Goal: Task Accomplishment & Management: Manage account settings

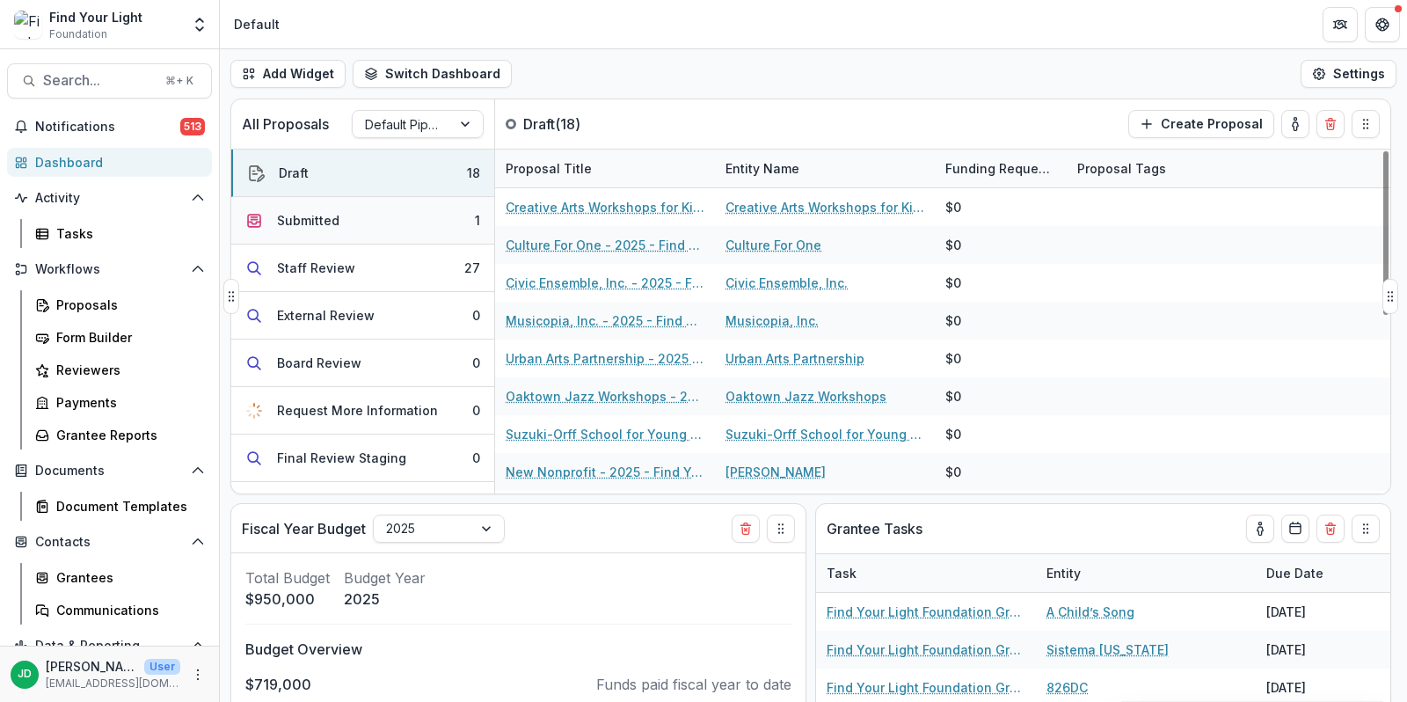
click at [377, 216] on button "Submitted 1" at bounding box center [362, 221] width 263 height 48
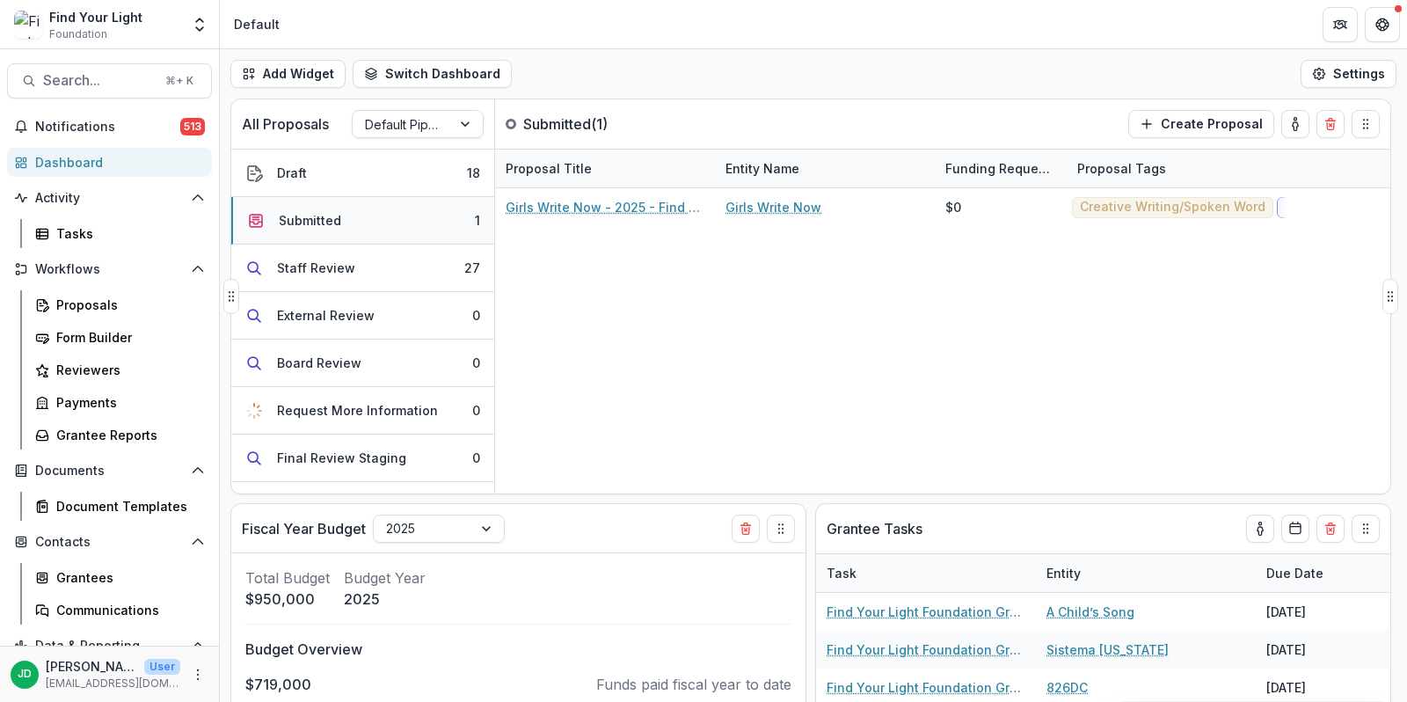
click at [377, 216] on button "Submitted 1" at bounding box center [362, 221] width 263 height 48
click at [369, 214] on button "Submitted 1" at bounding box center [362, 221] width 263 height 48
click at [92, 308] on div "Proposals" at bounding box center [127, 305] width 142 height 18
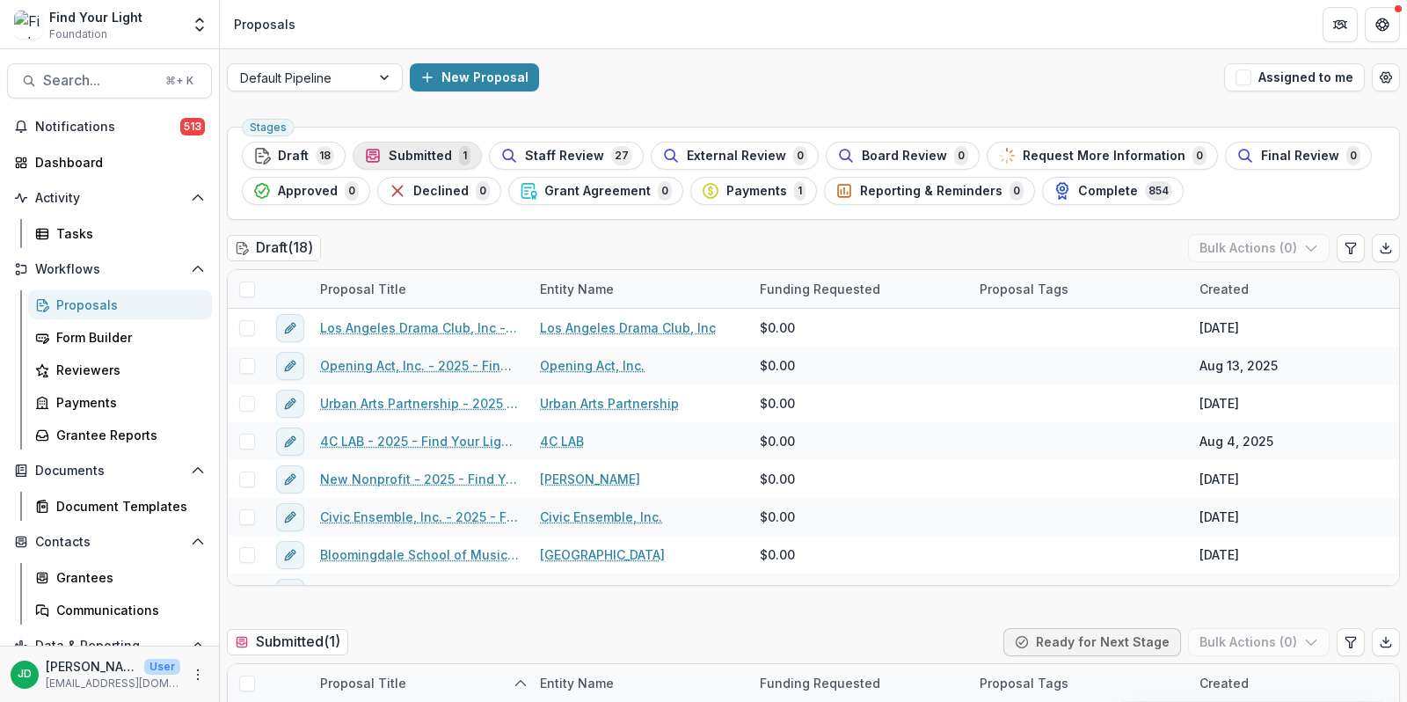
click at [428, 149] on span "Submitted" at bounding box center [420, 156] width 63 height 15
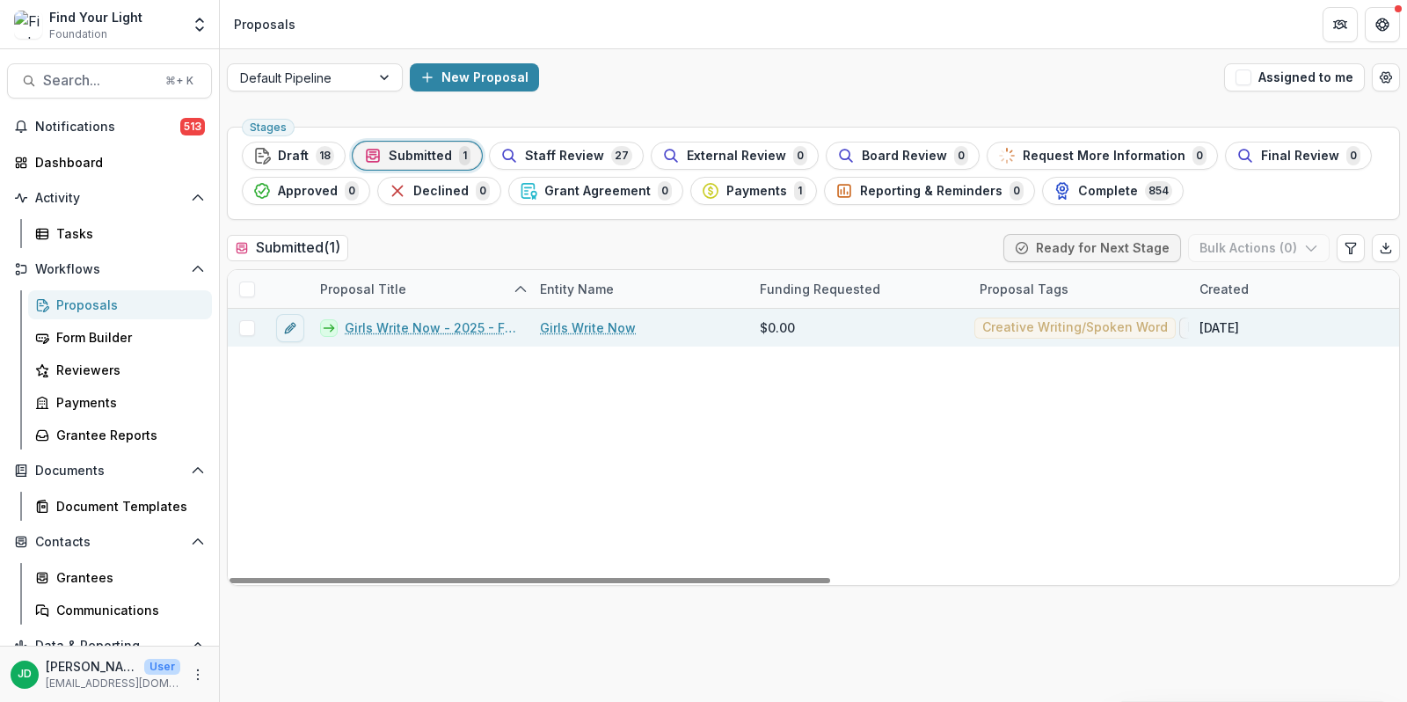
click at [244, 325] on span at bounding box center [247, 328] width 16 height 16
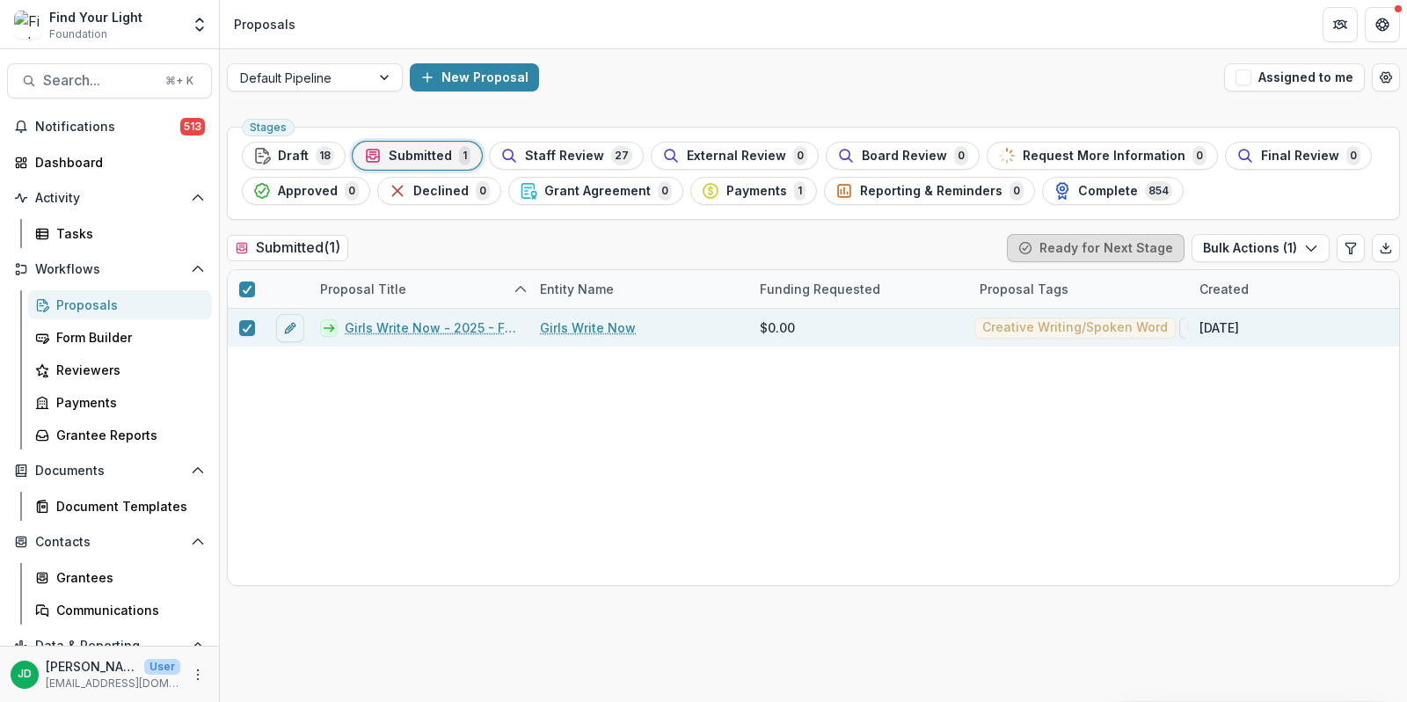
click at [1123, 245] on button "Ready for Next Stage" at bounding box center [1096, 248] width 178 height 28
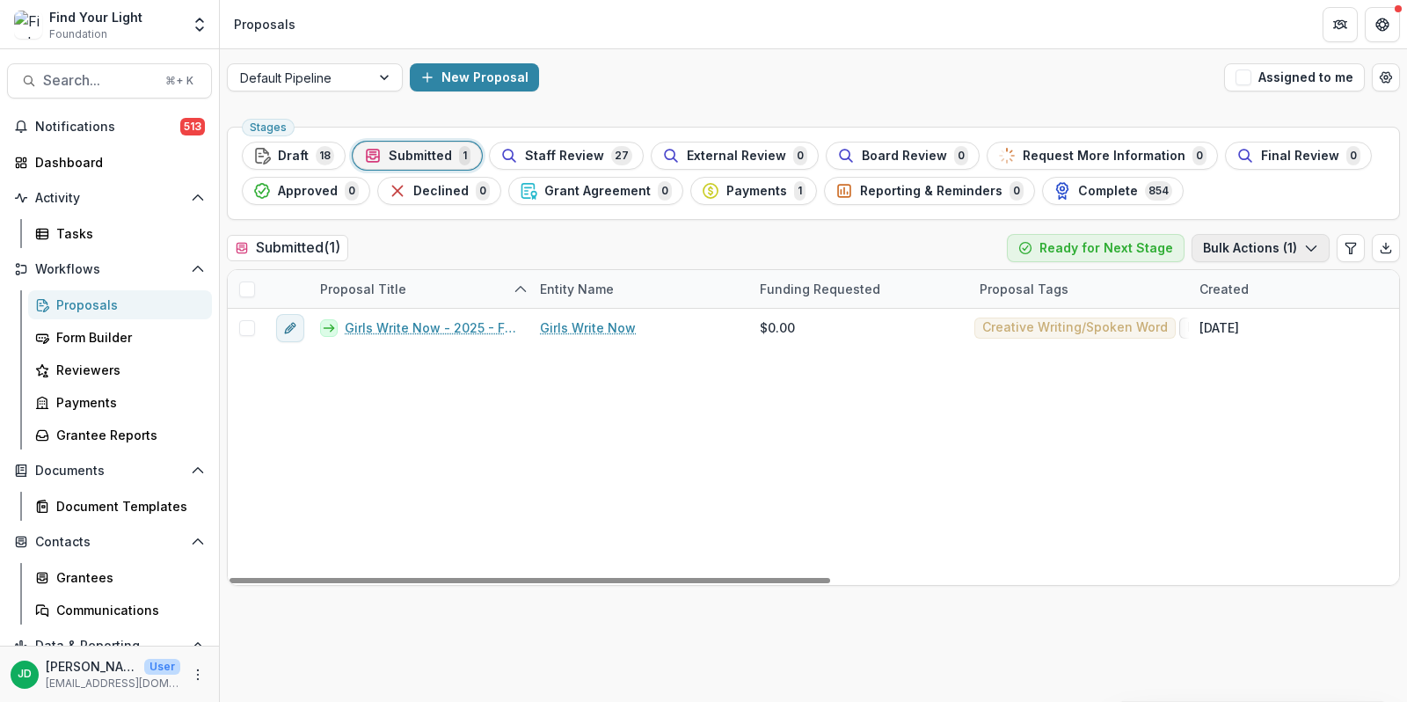
click at [1287, 238] on button "Bulk Actions ( 1 )" at bounding box center [1261, 248] width 138 height 28
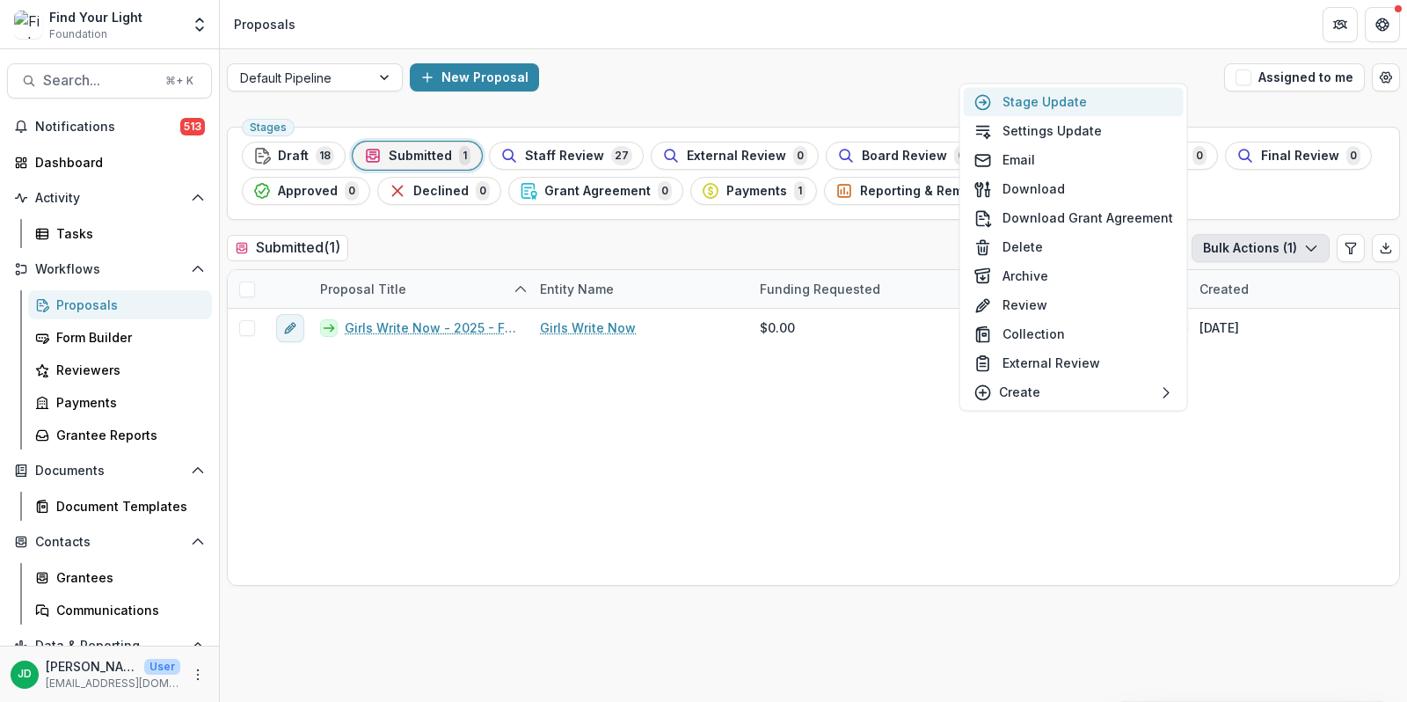
click at [1083, 103] on button "Stage Update" at bounding box center [1074, 101] width 220 height 29
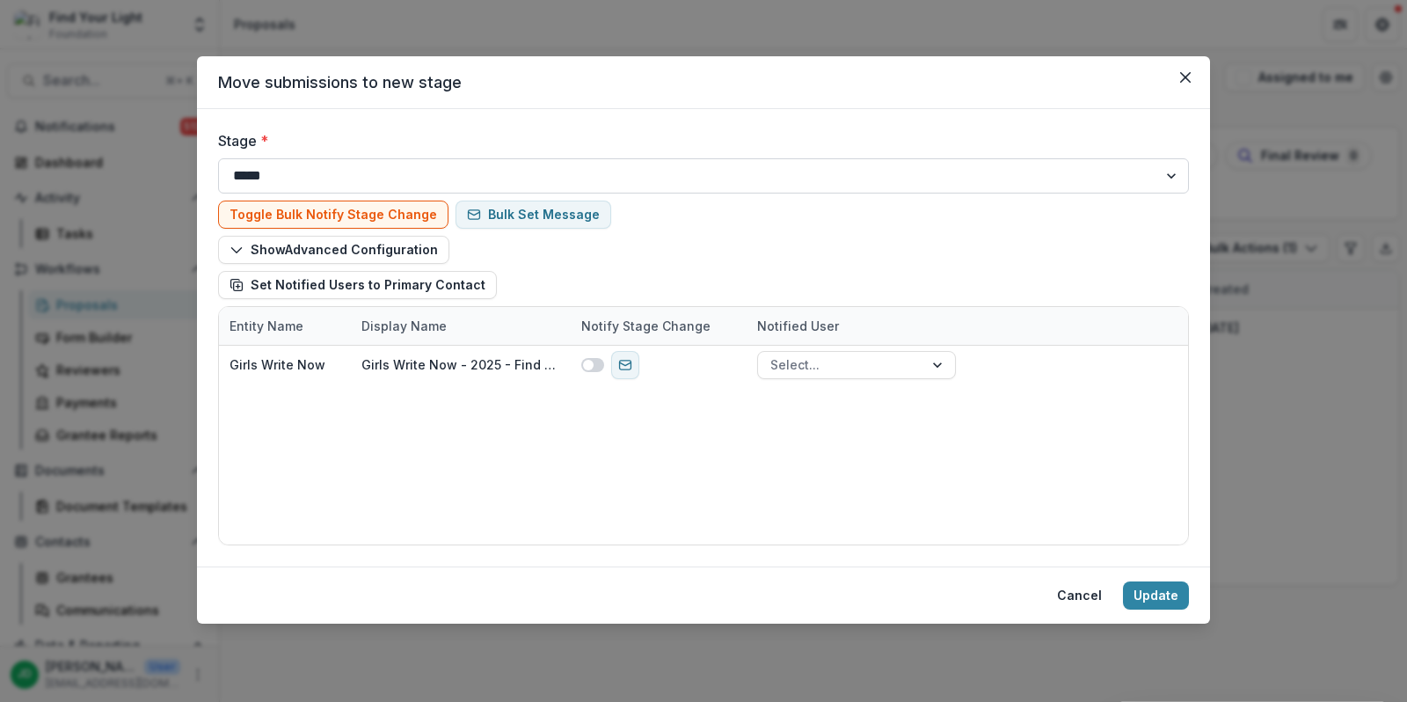
click at [369, 172] on select "**********" at bounding box center [703, 175] width 971 height 35
select select "**********"
click at [218, 158] on select "**********" at bounding box center [703, 175] width 971 height 35
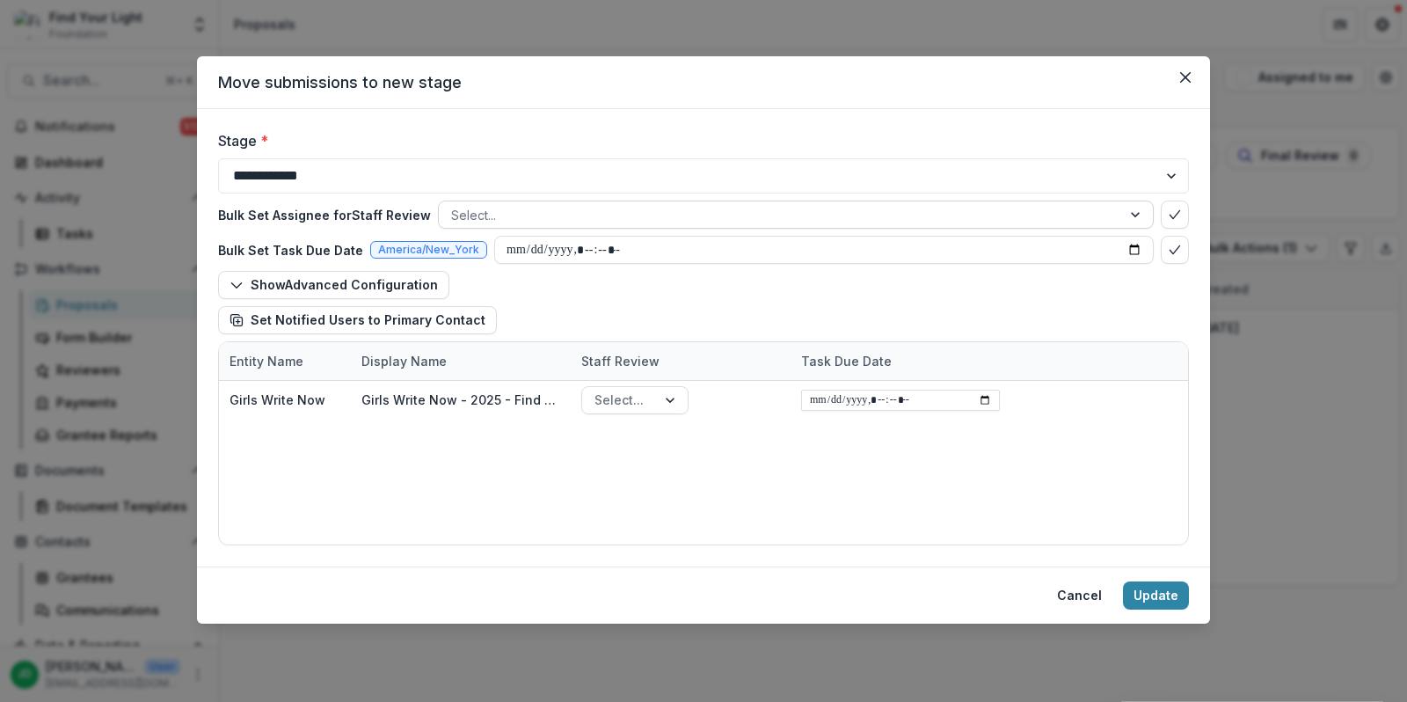
click at [499, 214] on div at bounding box center [780, 215] width 658 height 22
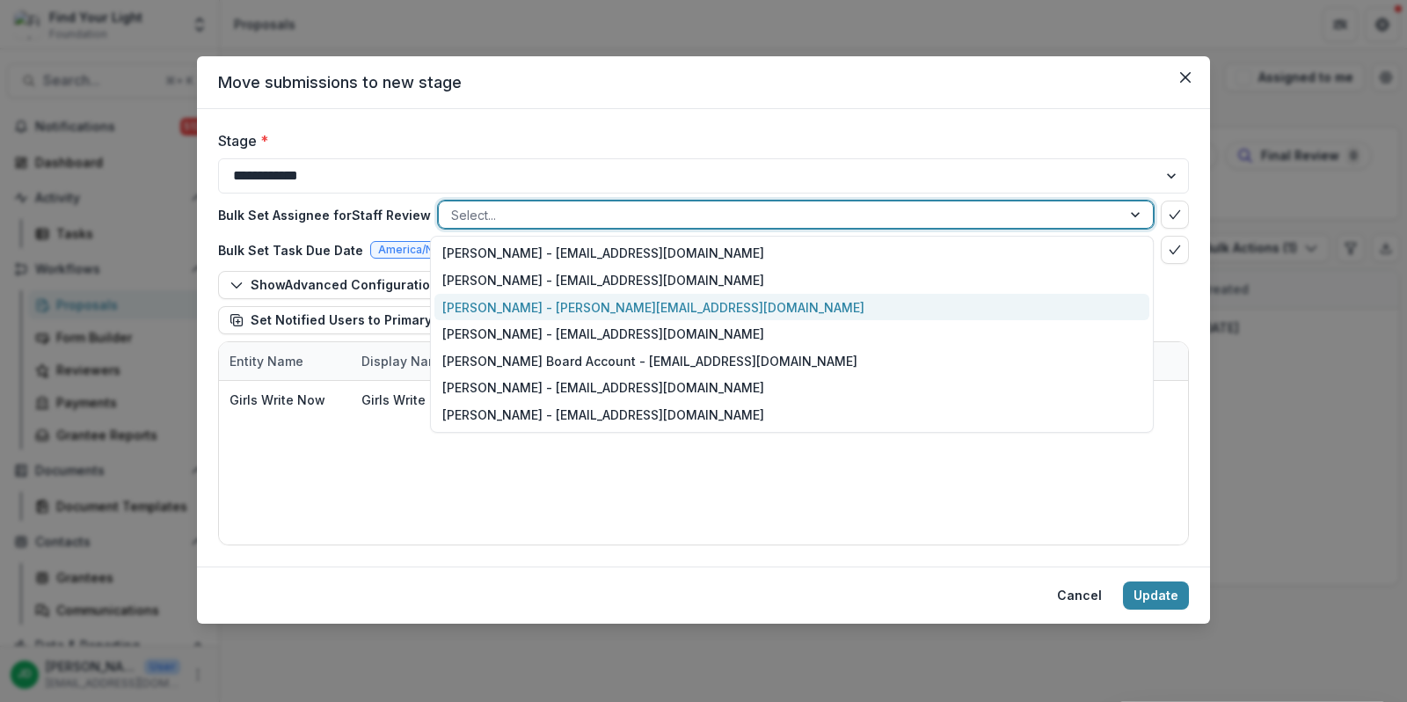
click at [493, 300] on div "[PERSON_NAME] - [PERSON_NAME][EMAIL_ADDRESS][DOMAIN_NAME]" at bounding box center [792, 307] width 715 height 27
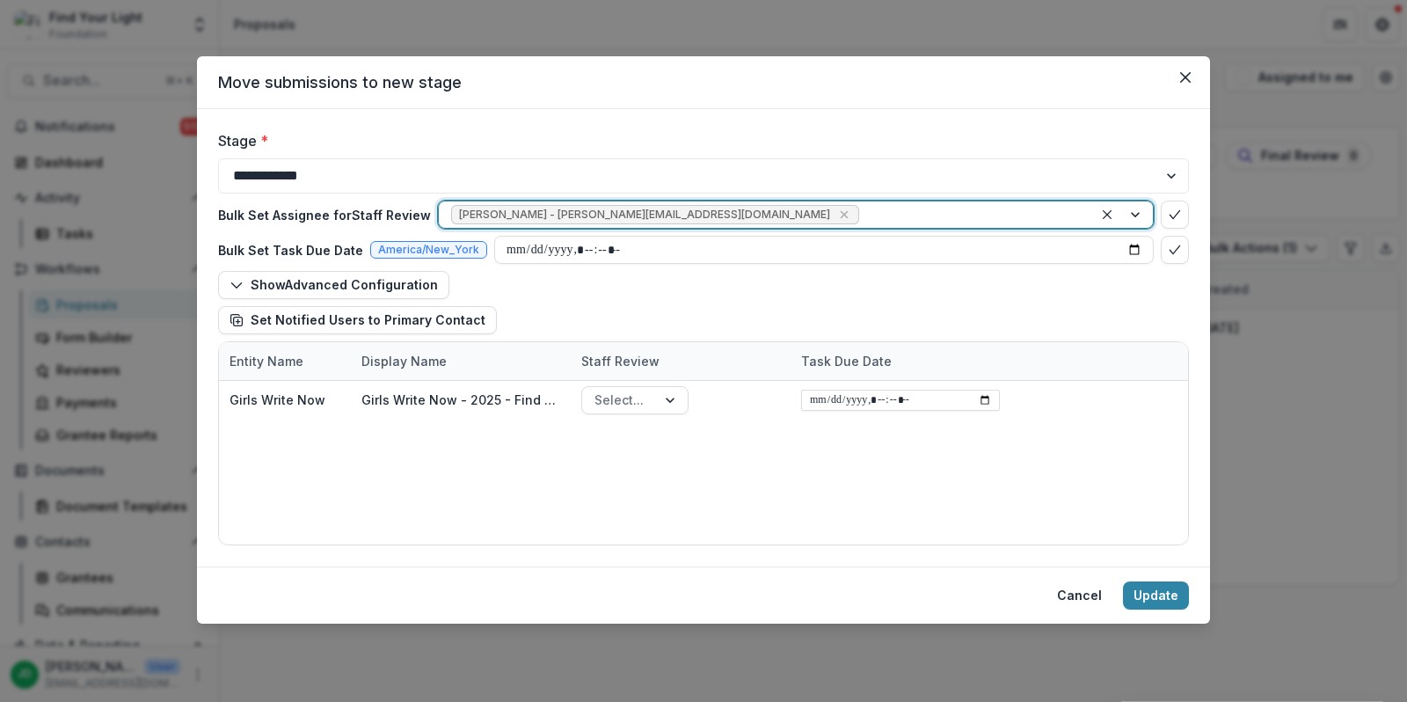
click at [863, 213] on div at bounding box center [972, 215] width 218 height 22
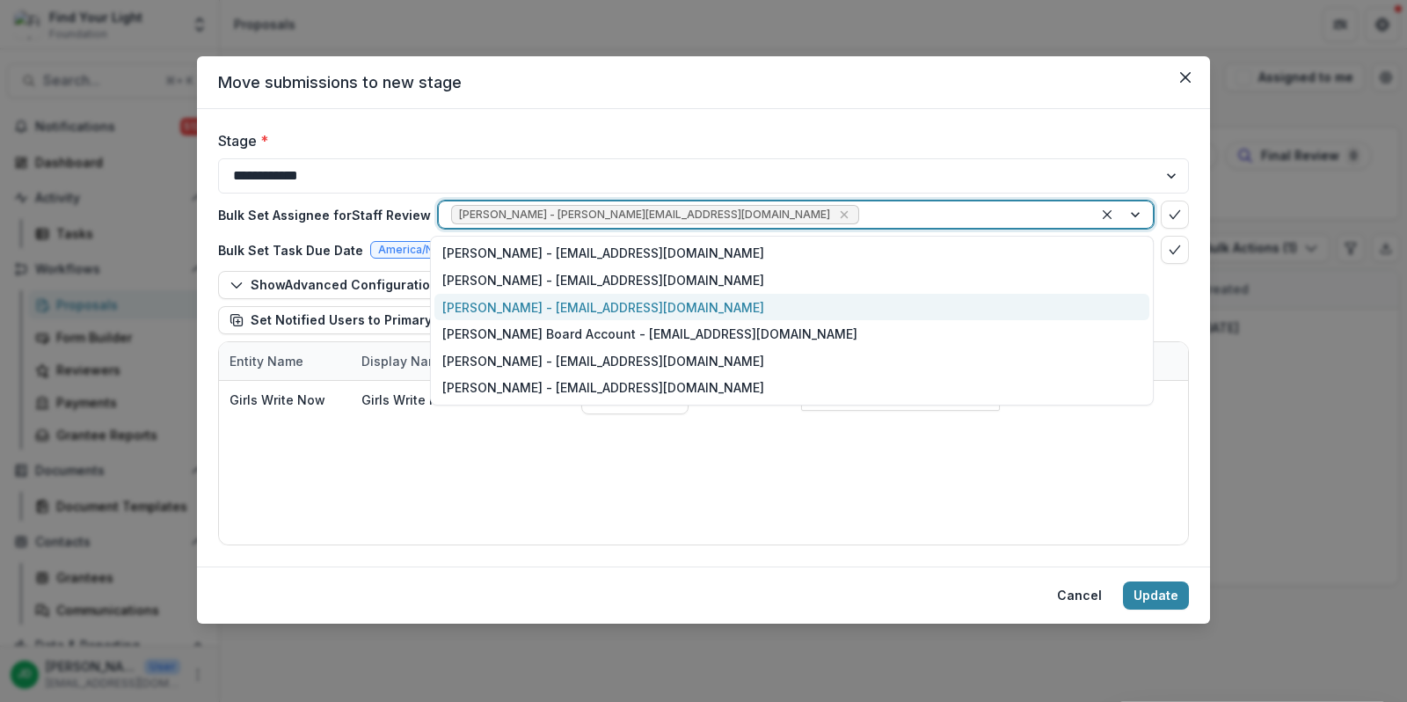
click at [648, 299] on div "[PERSON_NAME] - [EMAIL_ADDRESS][DOMAIN_NAME]" at bounding box center [792, 307] width 715 height 27
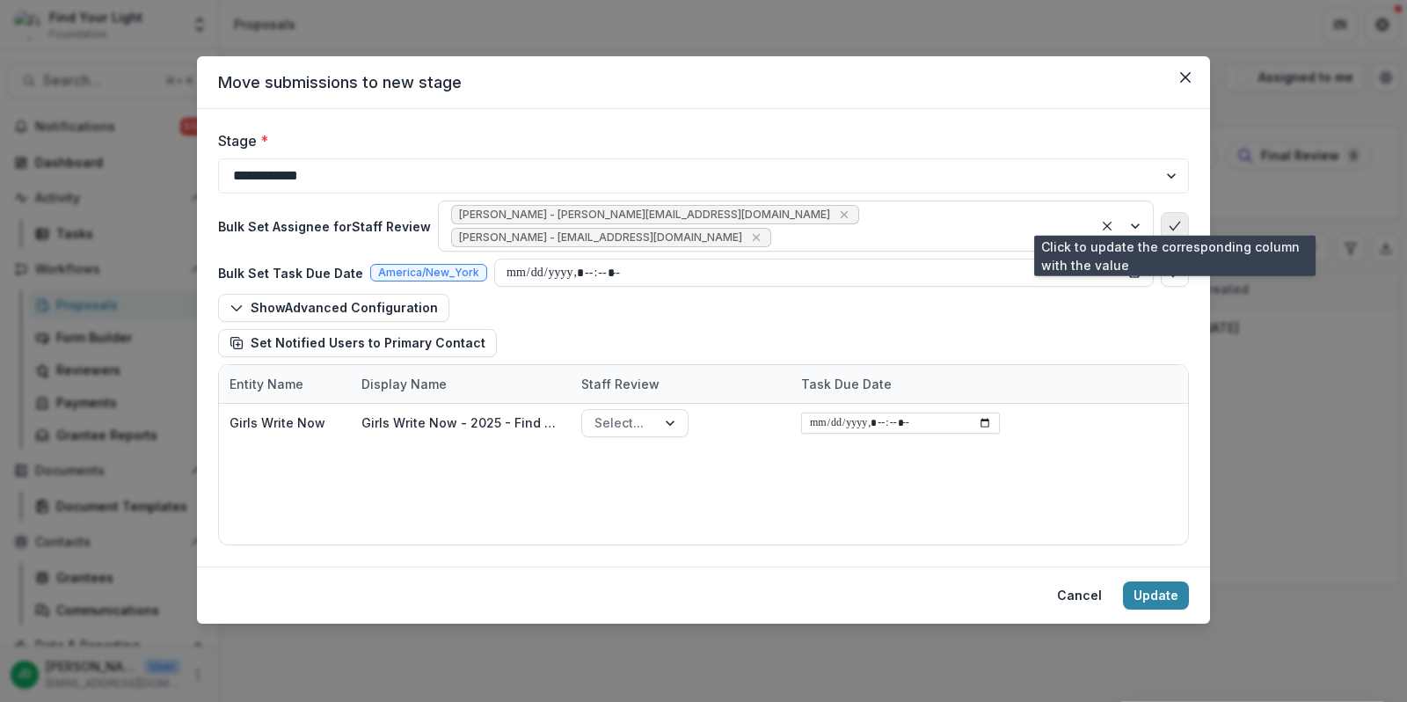
click at [1178, 219] on icon "bulk-confirm-option" at bounding box center [1175, 226] width 14 height 14
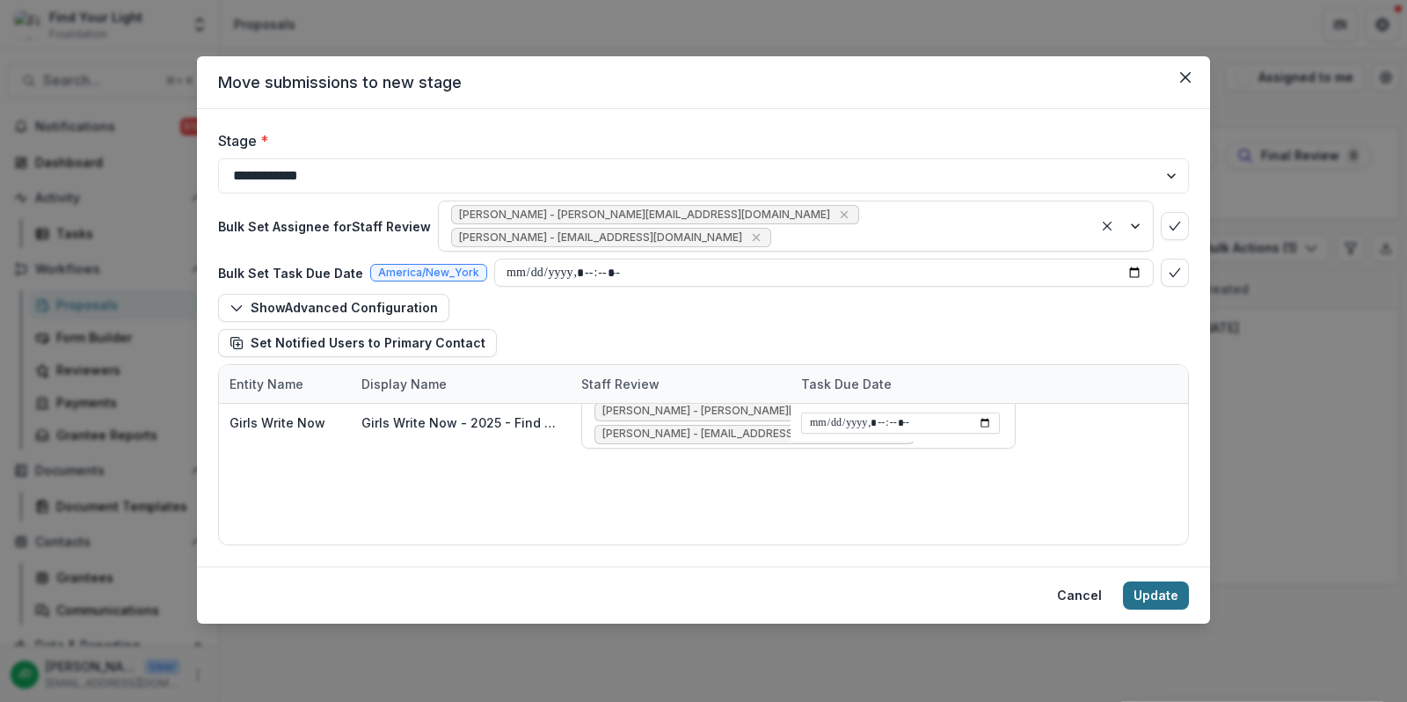
click at [1170, 598] on button "Update" at bounding box center [1156, 595] width 66 height 28
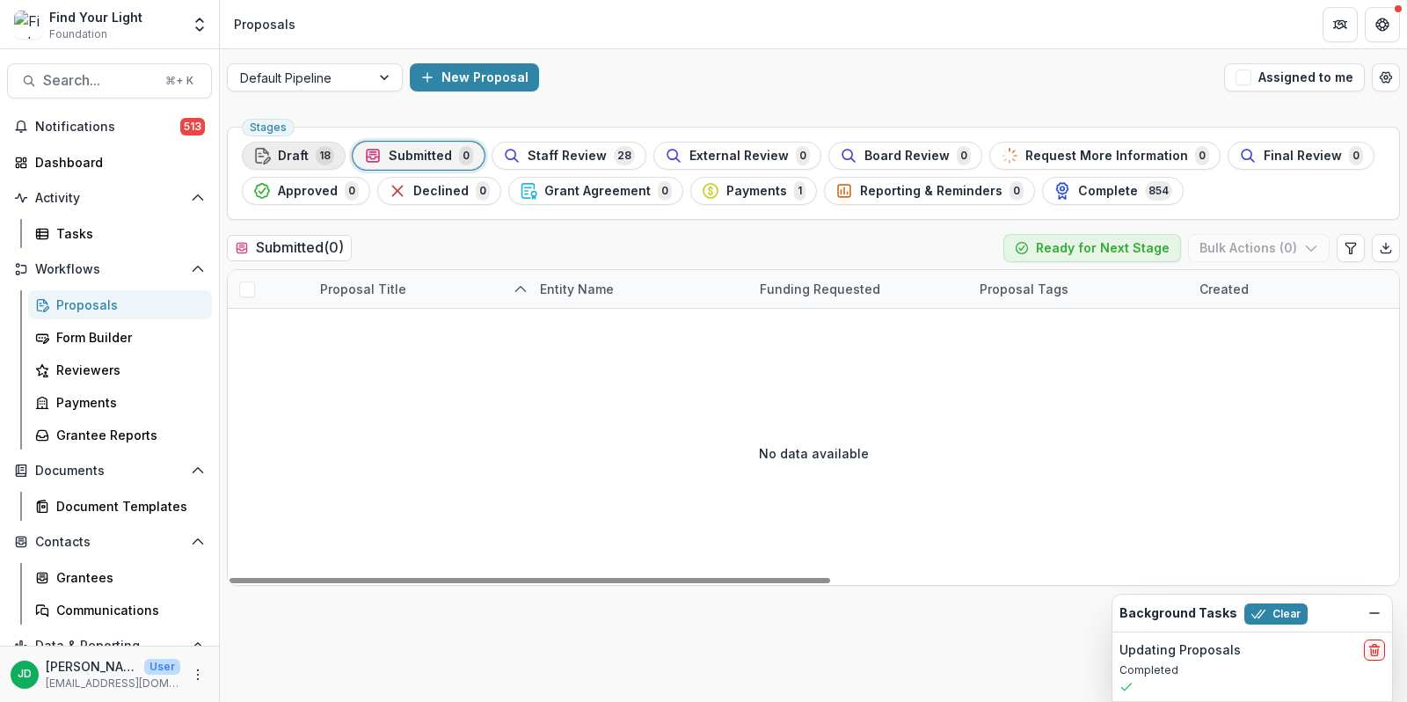
click at [304, 156] on span "Draft" at bounding box center [293, 156] width 31 height 15
